Goal: Information Seeking & Learning: Find specific fact

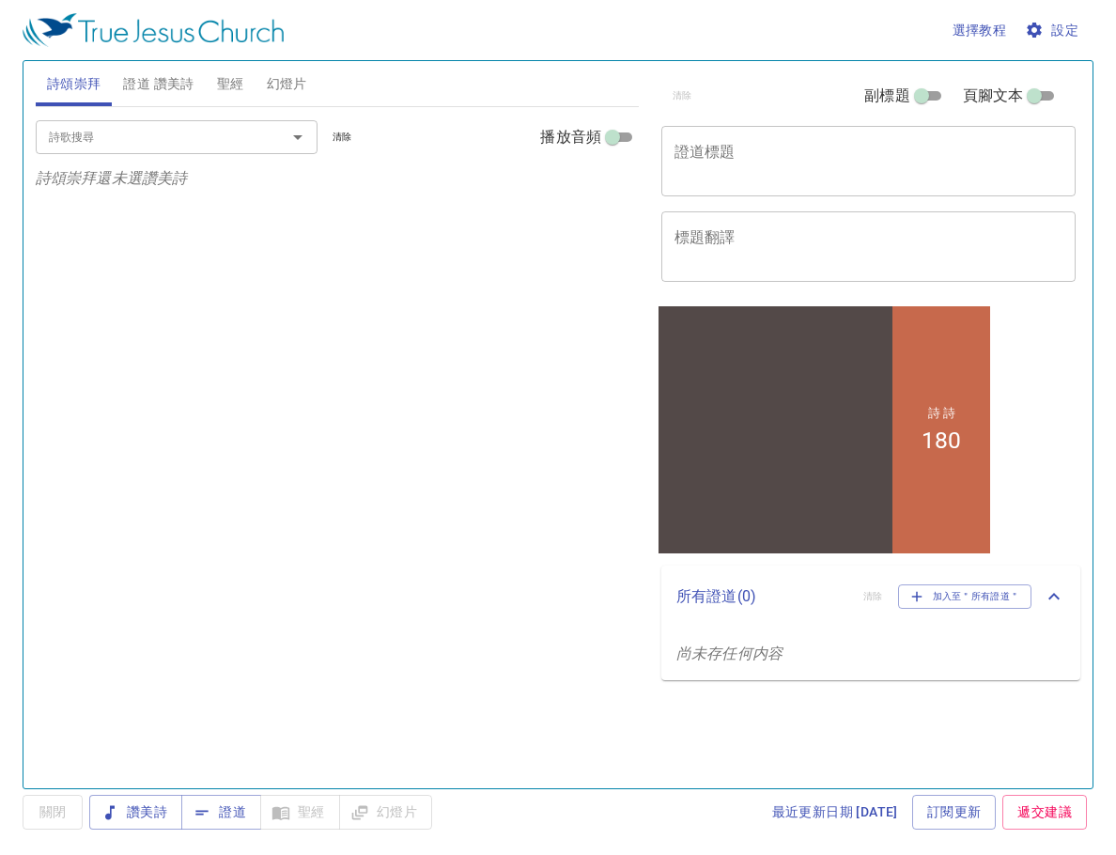
click at [163, 81] on span "證道 讚美詩" at bounding box center [158, 83] width 70 height 23
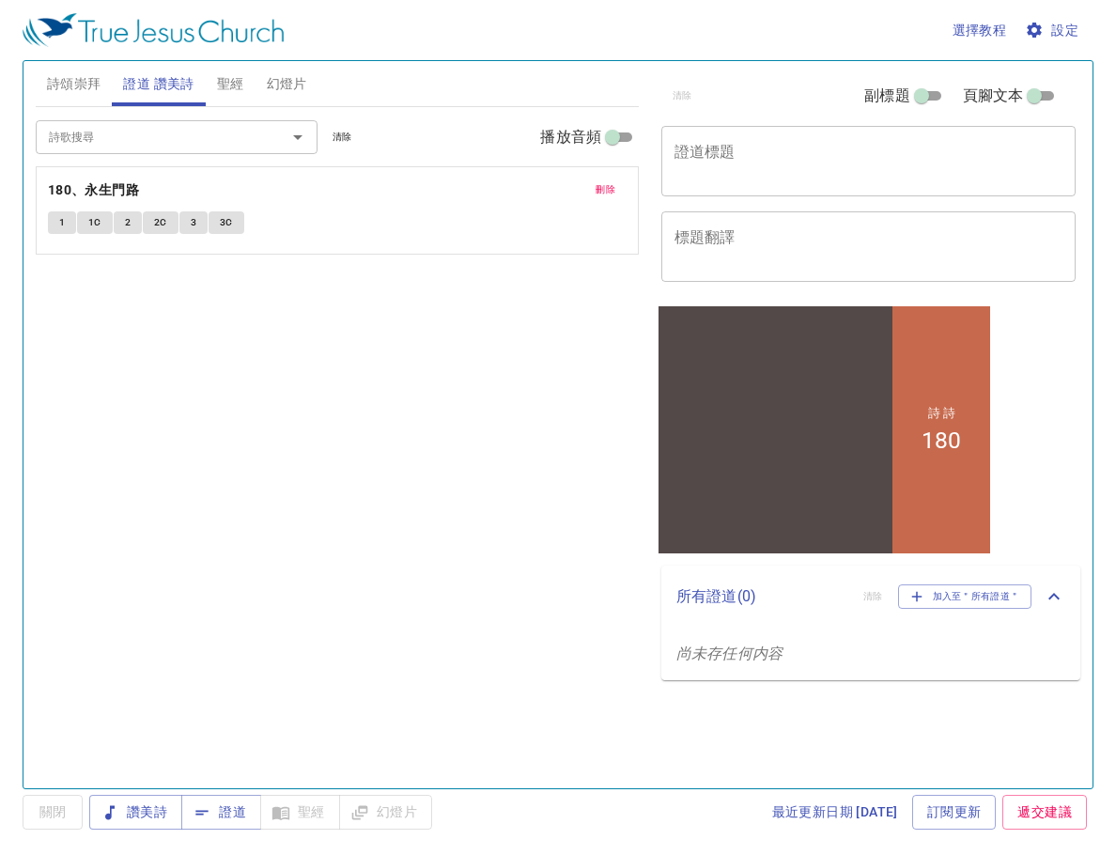
click at [168, 133] on input "詩歌搜尋" at bounding box center [148, 137] width 215 height 22
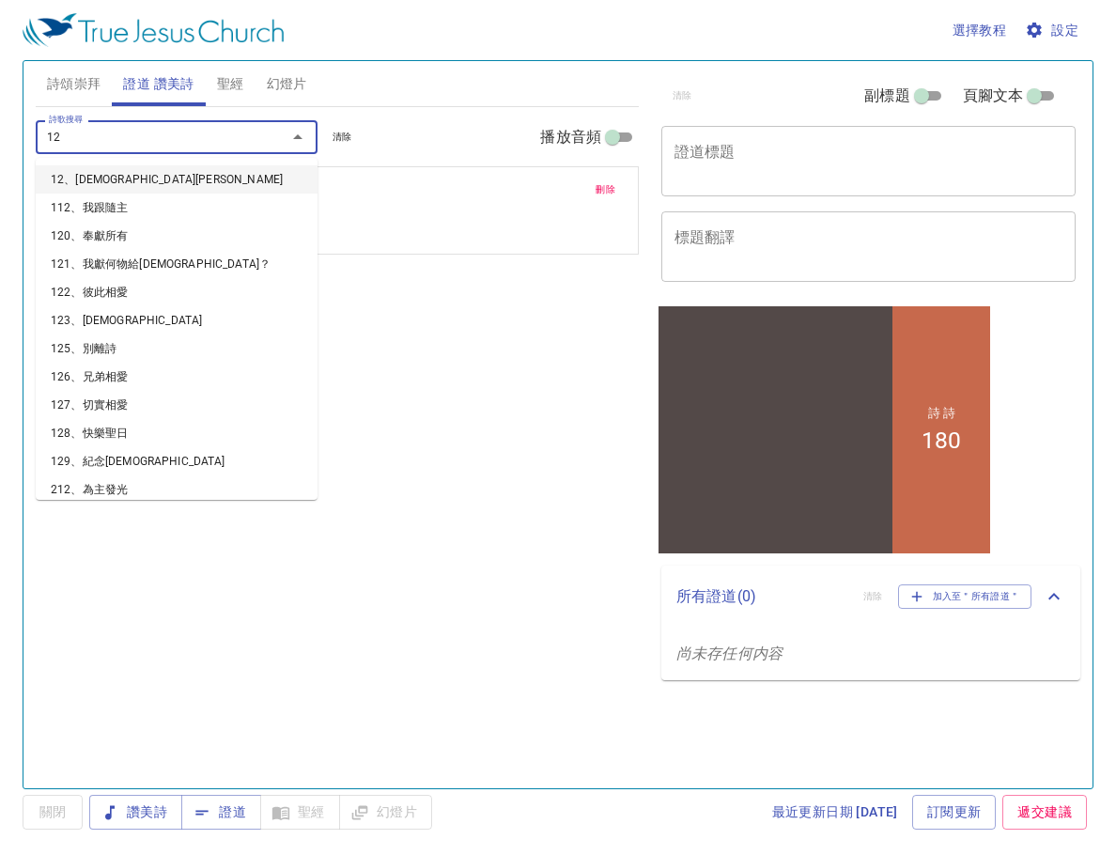
type input "120"
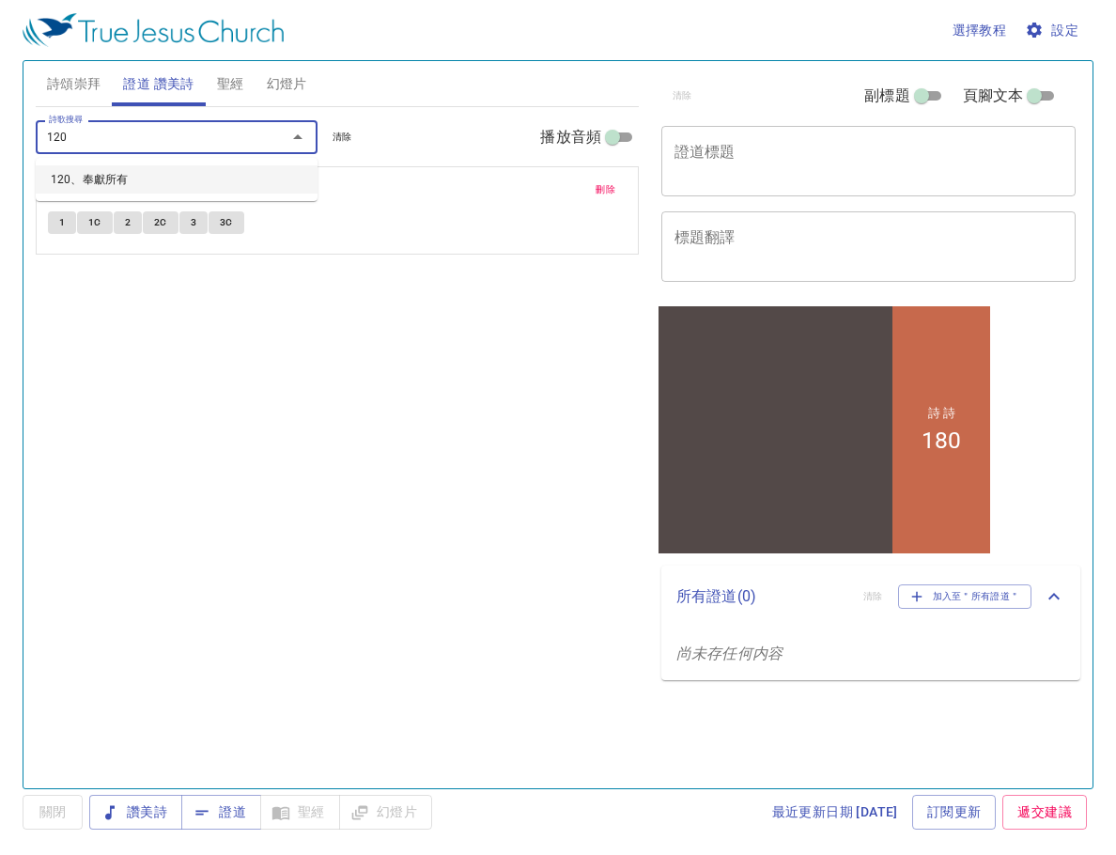
click at [139, 175] on li "120、奉獻所有" at bounding box center [177, 179] width 282 height 28
click at [60, 311] on span "1" at bounding box center [62, 308] width 6 height 17
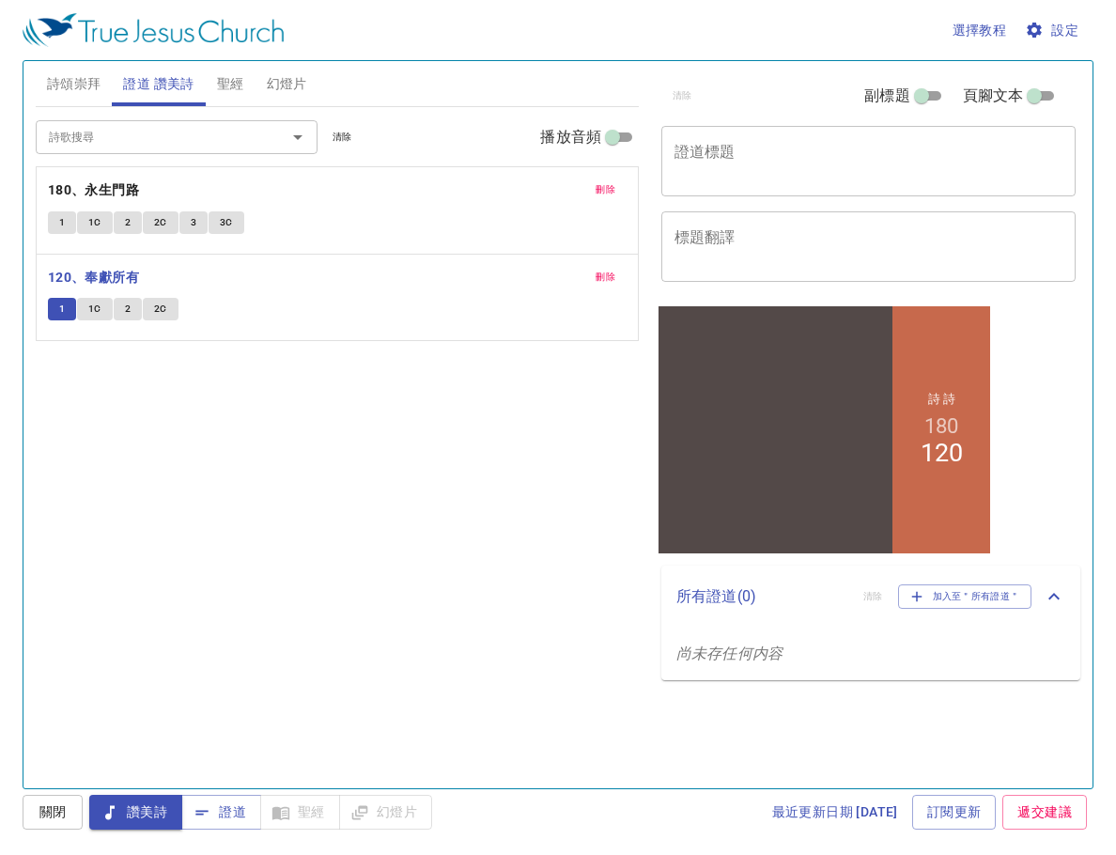
click at [90, 305] on span "1C" at bounding box center [94, 308] width 13 height 17
click at [162, 307] on span "2C" at bounding box center [160, 308] width 13 height 17
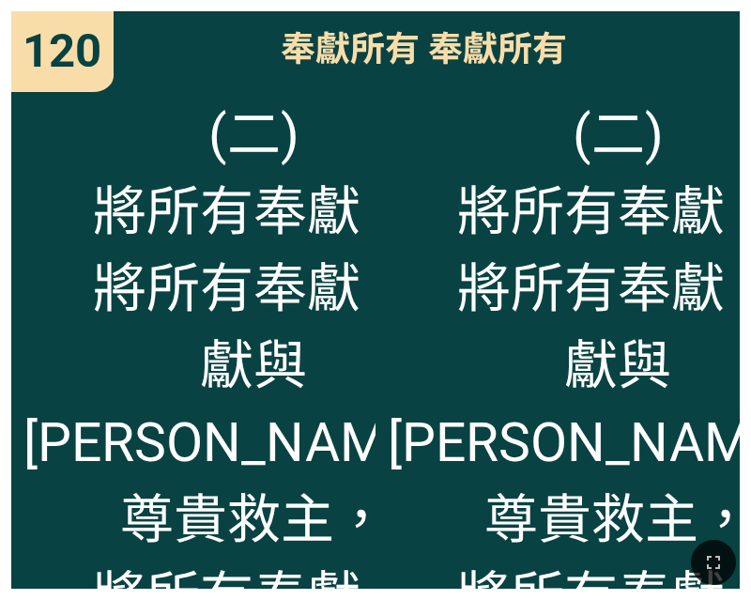
click at [747, 80] on div "120 120 奉獻所有 奉獻所有 奉獻所有 奉獻所有 (二) 將所有奉獻， 將所有奉獻； 獻與慈愛、 尊貴救主， 將所有奉獻。 (二) 將所有奉獻， 將所有…" at bounding box center [375, 300] width 751 height 600
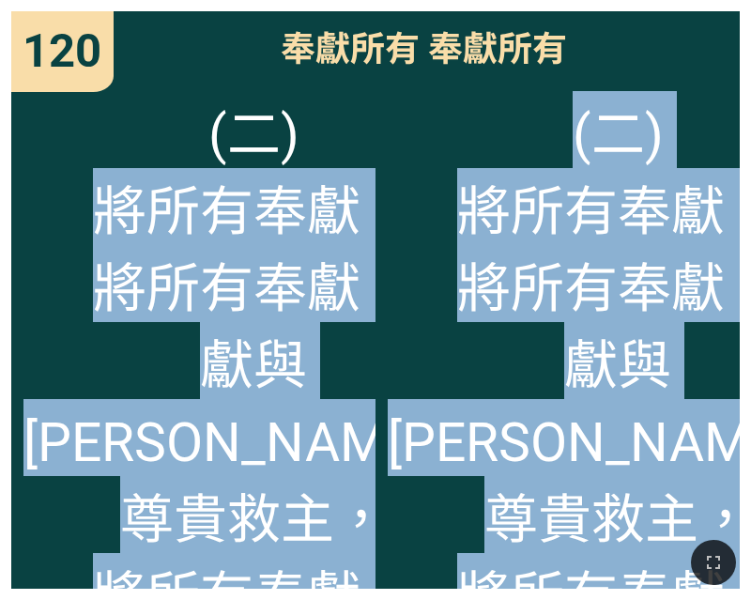
drag, startPoint x: 41, startPoint y: 189, endPoint x: 323, endPoint y: 527, distance: 440.0
click at [325, 8] on div "詩 詩 180 120 詩頌崇拜 詩頌崇拜 詩頌崇拜 詩頌崇拜 120 120 奉獻所有 奉獻所有 奉獻所有 奉獻所有 (二) 將所有奉獻， 將所有奉獻； 獻…" at bounding box center [376, 8] width 736 height 0
copy div "將所有奉獻， 將所有奉獻； 獻與慈愛、 尊貴救主， 將所有奉獻。 (二) 將所有奉獻， 將所有奉獻； 獻與慈愛、 尊貴救主， 將所有奉獻。 (二) 將所有奉獻…"
